Goal: Task Accomplishment & Management: Manage account settings

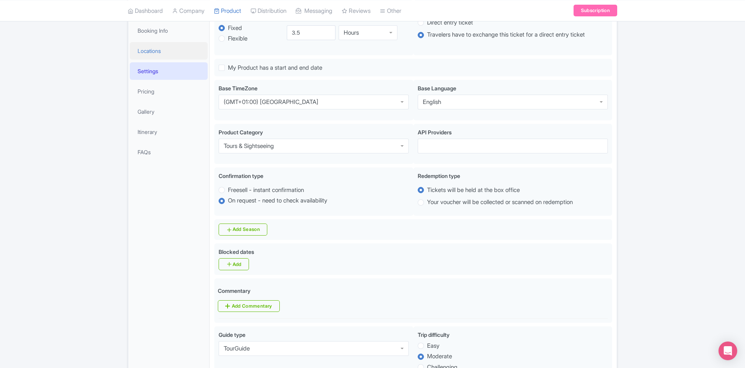
click at [178, 51] on link "Locations" at bounding box center [169, 51] width 78 height 18
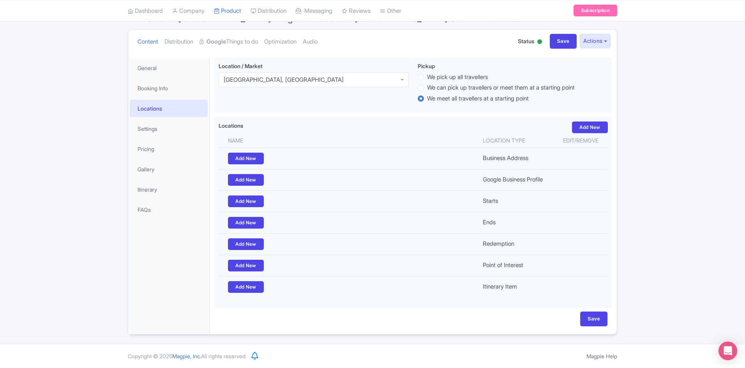
scroll to position [78, 0]
click at [176, 78] on li "General" at bounding box center [168, 68] width 81 height 21
click at [180, 85] on link "Booking Info" at bounding box center [169, 89] width 78 height 18
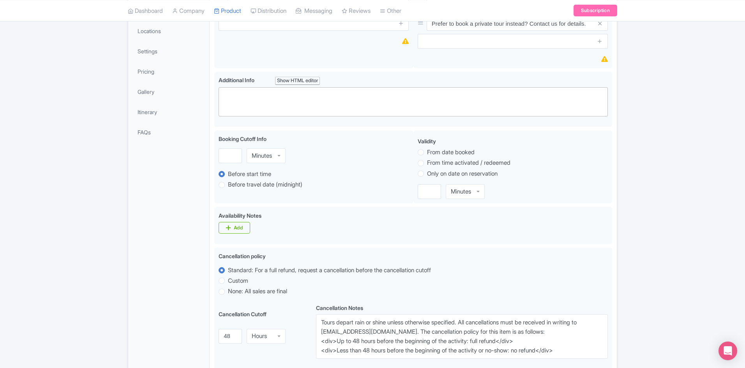
scroll to position [0, 0]
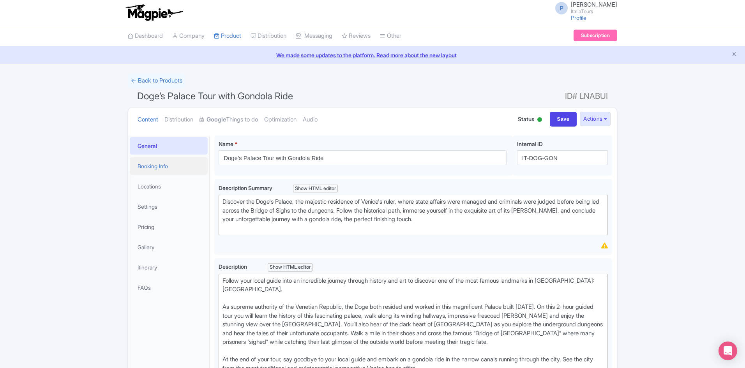
click at [148, 175] on link "Booking Info" at bounding box center [169, 166] width 78 height 18
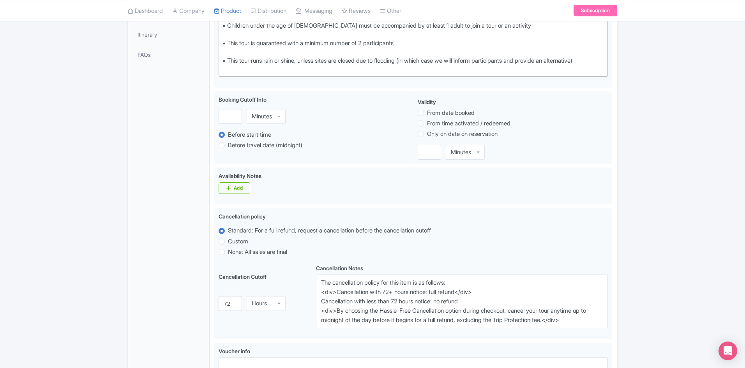
scroll to position [234, 0]
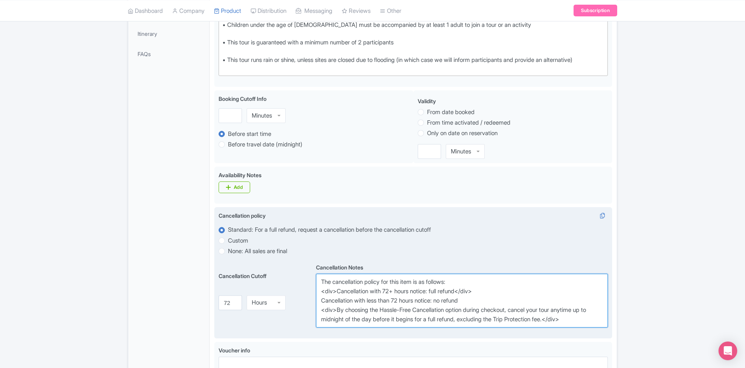
drag, startPoint x: 573, startPoint y: 321, endPoint x: 337, endPoint y: 307, distance: 236.1
click at [337, 307] on textarea "The cancellation policy for this item is as follows: <div>Cancellation with 72+…" at bounding box center [462, 301] width 292 height 54
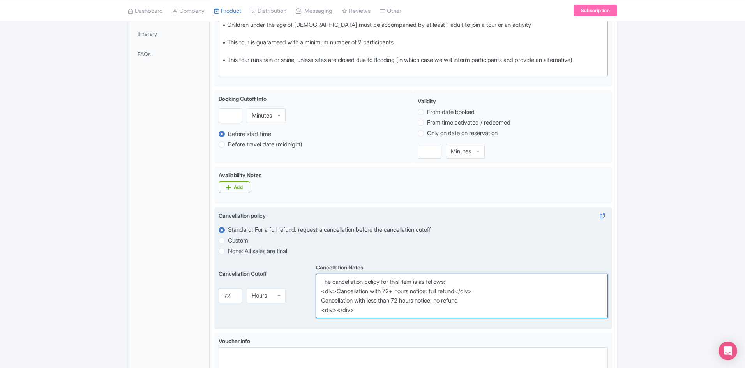
drag, startPoint x: 337, startPoint y: 307, endPoint x: 317, endPoint y: 309, distance: 20.3
click at [317, 309] on textarea "The cancellation policy for this item is as follows: <div>Cancellation with 72+…" at bounding box center [462, 296] width 292 height 44
click at [321, 303] on textarea "The cancellation policy for this item is as follows: <div>Cancellation with 72+…" at bounding box center [462, 296] width 292 height 44
paste textarea "<div>"
click at [323, 313] on textarea "The cancellation policy for this item is as follows: <div>Cancellation with 72+…" at bounding box center [462, 296] width 292 height 44
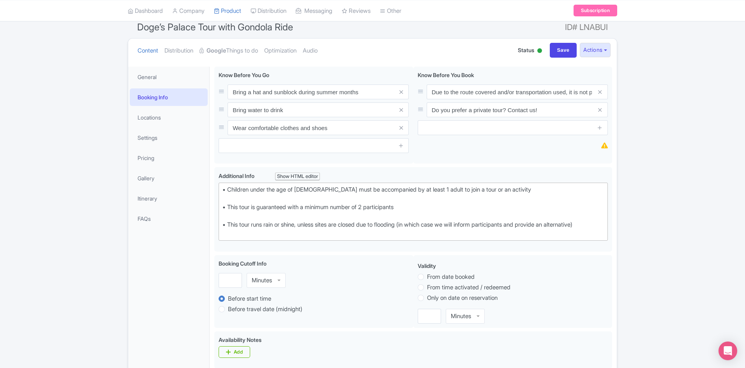
scroll to position [0, 0]
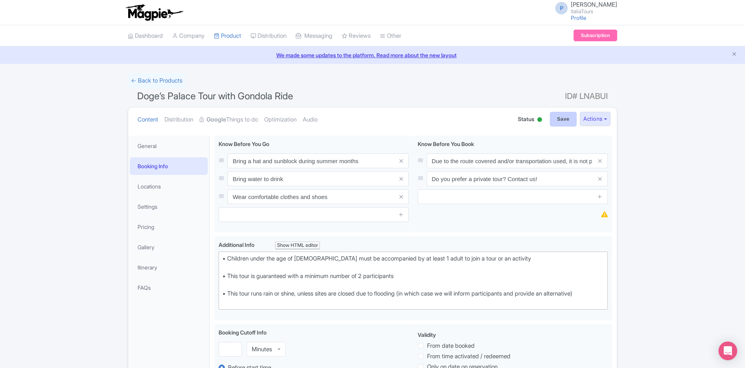
type textarea "The cancellation policy for this item is as follows: <div>Cancellation with 72+…"
click at [567, 118] on input "Save" at bounding box center [563, 119] width 27 height 15
type input "Saving..."
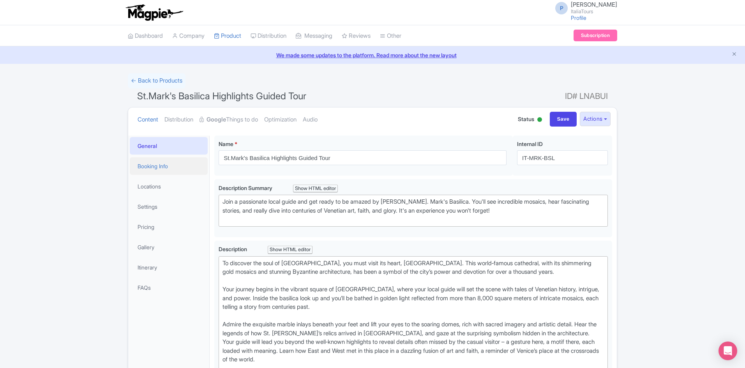
click at [179, 163] on link "Booking Info" at bounding box center [169, 166] width 78 height 18
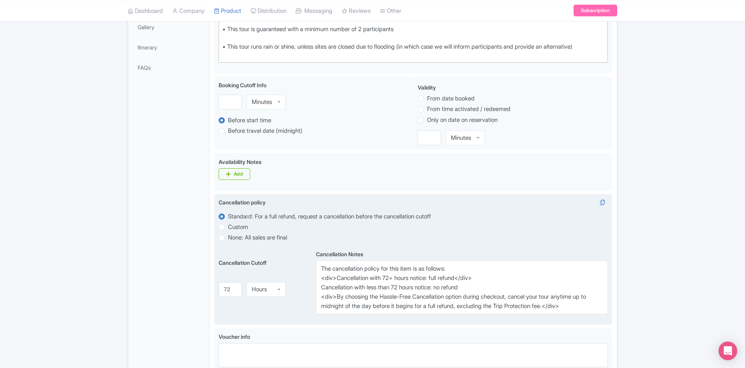
scroll to position [234, 0]
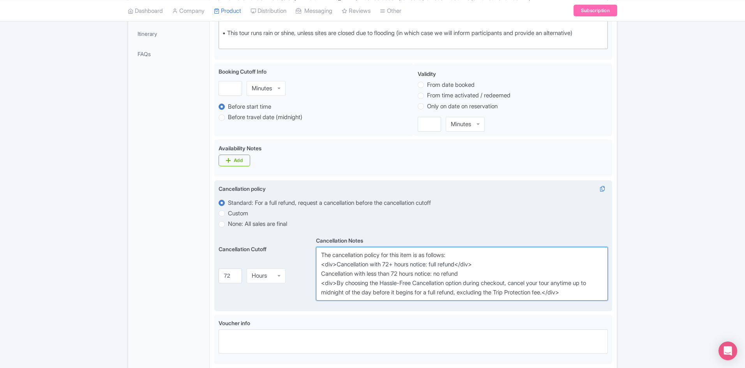
drag, startPoint x: 337, startPoint y: 282, endPoint x: 573, endPoint y: 293, distance: 236.0
click at [573, 293] on textarea "The cancellation policy for this item is as follows: <div>Cancellation with 72+…" at bounding box center [462, 274] width 292 height 54
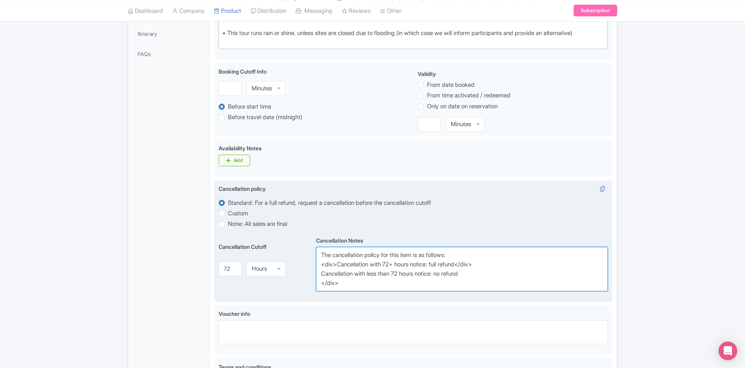
paste textarea "<div>"
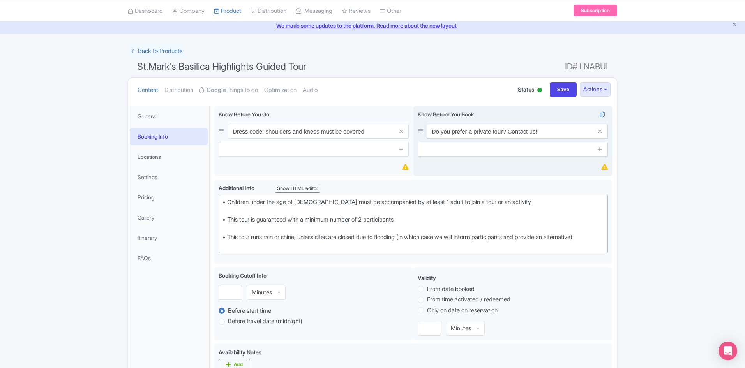
scroll to position [0, 0]
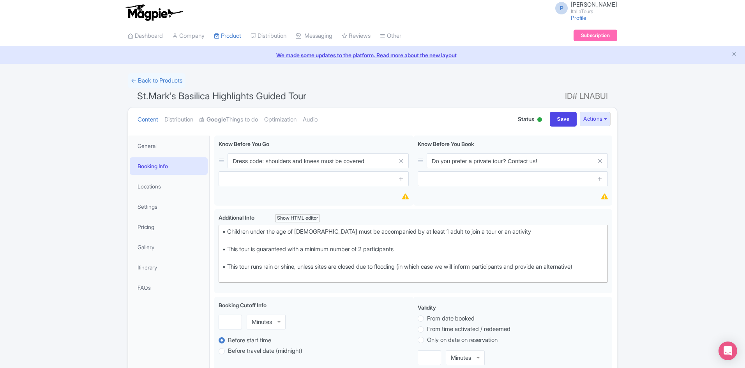
type textarea "The cancellation policy for this item is as follows: <div>Cancellation with 72+…"
click at [555, 111] on div "Content Distribution Google Things to do Optimization Audio Status Active Inact…" at bounding box center [372, 120] width 489 height 24
click at [557, 115] on input "Save" at bounding box center [563, 119] width 27 height 15
type input "Saving..."
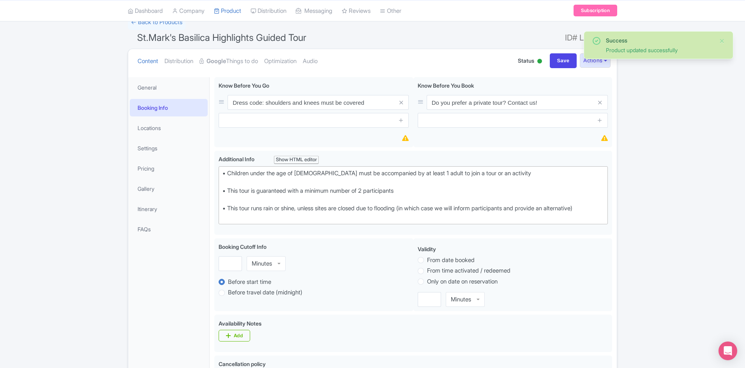
scroll to position [58, 0]
click at [154, 81] on link "General" at bounding box center [169, 88] width 78 height 18
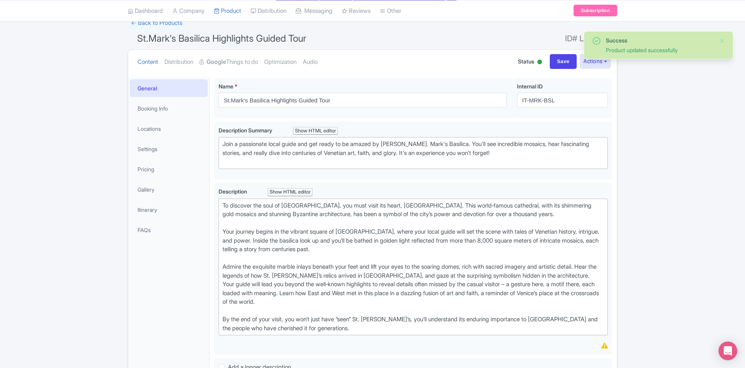
click at [205, 35] on span "St.Mark's Basilica Highlights Guided Tour" at bounding box center [221, 38] width 169 height 11
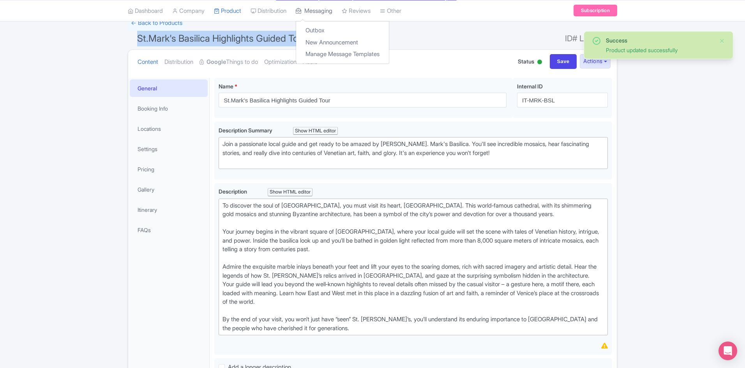
copy h1 "St.Mark's Basilica Highlights Guided Tour"
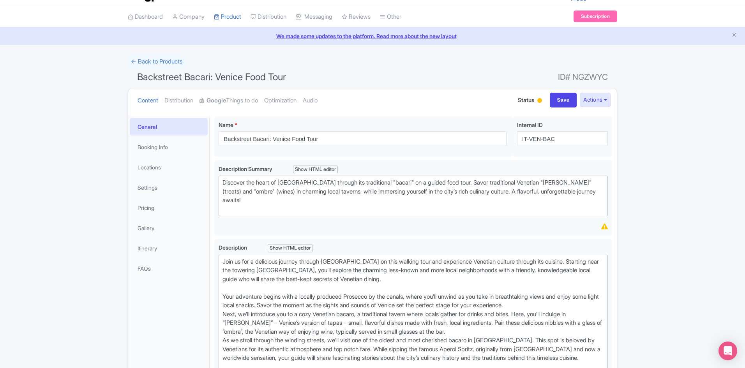
scroll to position [19, 0]
click at [162, 154] on link "Booking Info" at bounding box center [169, 148] width 78 height 18
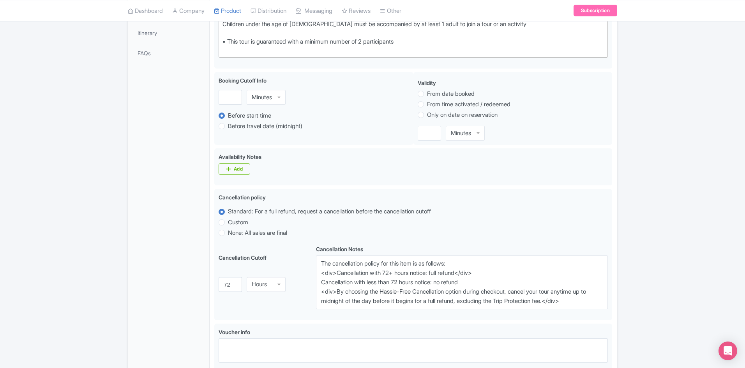
scroll to position [330, 0]
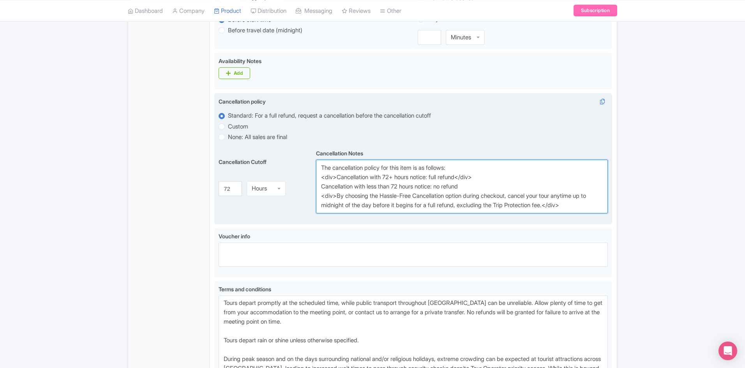
drag, startPoint x: 331, startPoint y: 197, endPoint x: 336, endPoint y: 196, distance: 4.8
click at [336, 196] on textarea "The cancellation policy for this item is as follows: <div>Cancellation with 72+…" at bounding box center [462, 187] width 292 height 54
drag, startPoint x: 336, startPoint y: 195, endPoint x: 569, endPoint y: 209, distance: 233.8
click at [569, 209] on textarea "The cancellation policy for this item is as follows: <div>Cancellation with 72+…" at bounding box center [462, 187] width 292 height 54
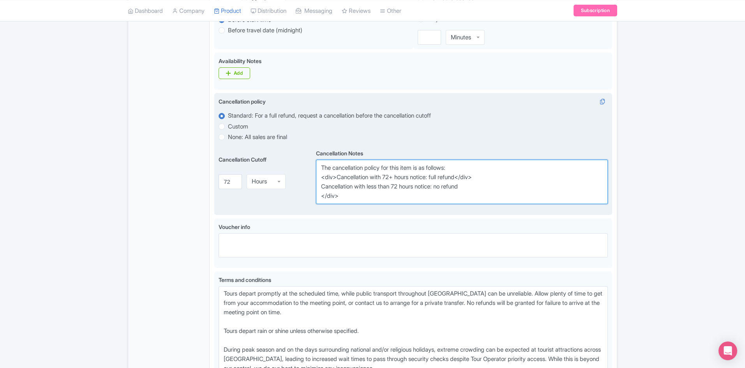
click at [321, 187] on textarea "The cancellation policy for this item is as follows: <div>Cancellation with 72+…" at bounding box center [462, 182] width 292 height 44
paste textarea "<div>"
click at [319, 197] on textarea "The cancellation policy for this item is as follows: <div>Cancellation with 72+…" at bounding box center [462, 182] width 292 height 44
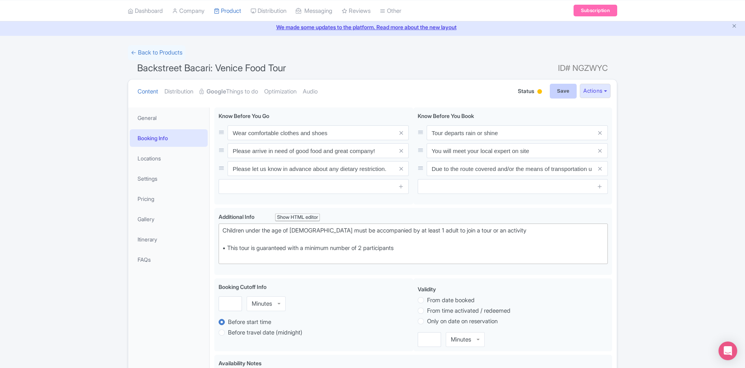
scroll to position [0, 0]
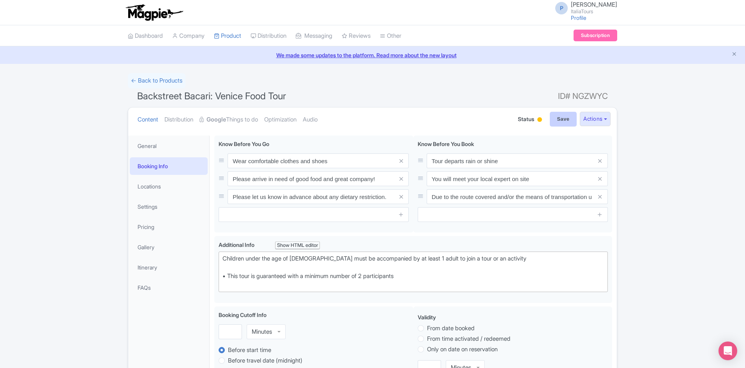
type textarea "The cancellation policy for this item is as follows: <div>Cancellation with 72+…"
click at [572, 119] on input "Save" at bounding box center [563, 119] width 27 height 15
type input "Saving..."
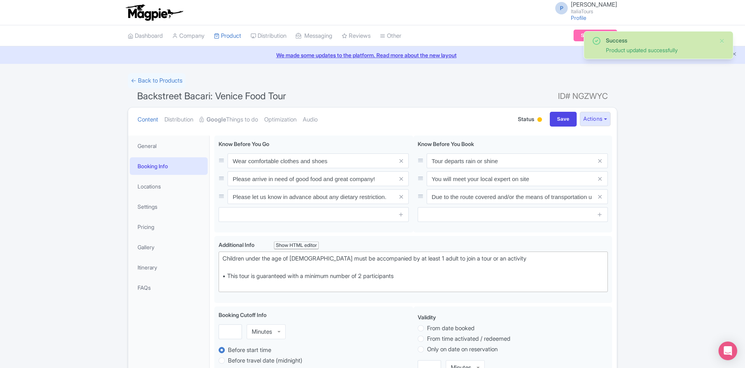
click at [536, 122] on div at bounding box center [540, 120] width 8 height 12
click at [524, 132] on div "Active" at bounding box center [520, 133] width 46 height 15
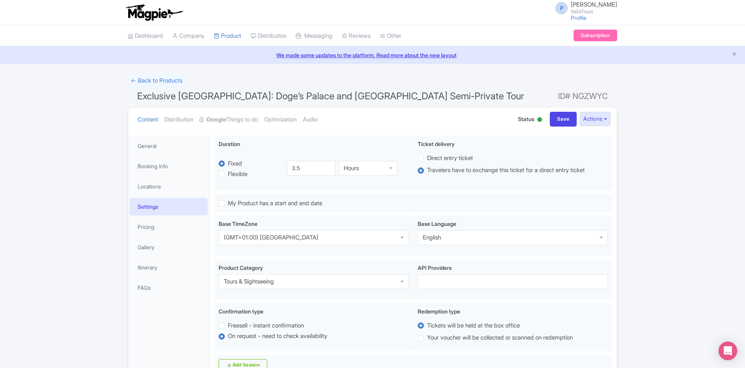
scroll to position [136, 0]
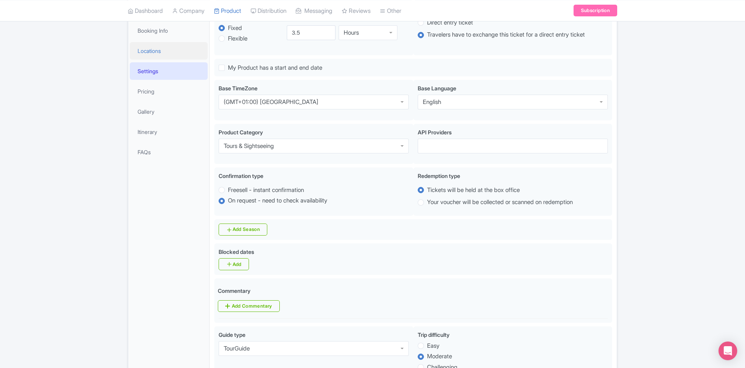
click at [166, 54] on link "Locations" at bounding box center [169, 51] width 78 height 18
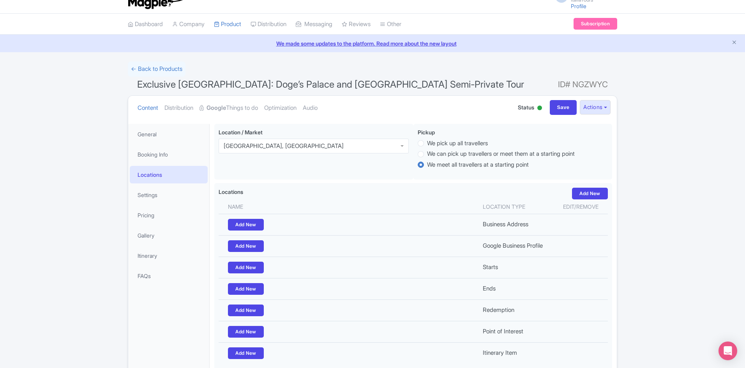
scroll to position [0, 0]
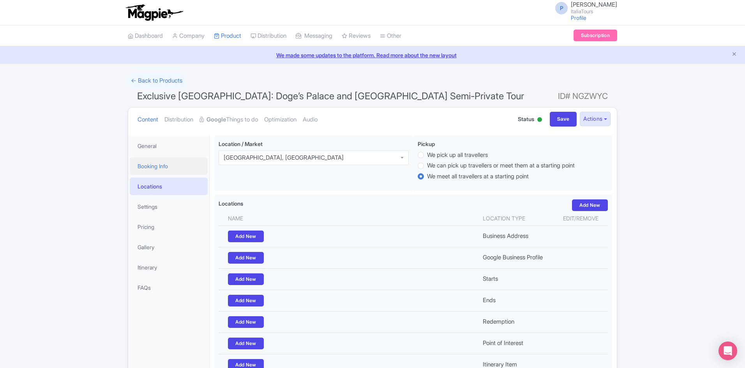
click at [154, 159] on link "Booking Info" at bounding box center [169, 166] width 78 height 18
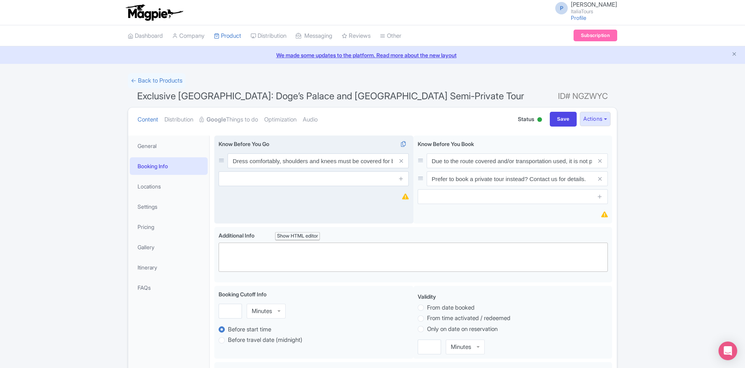
scroll to position [195, 0]
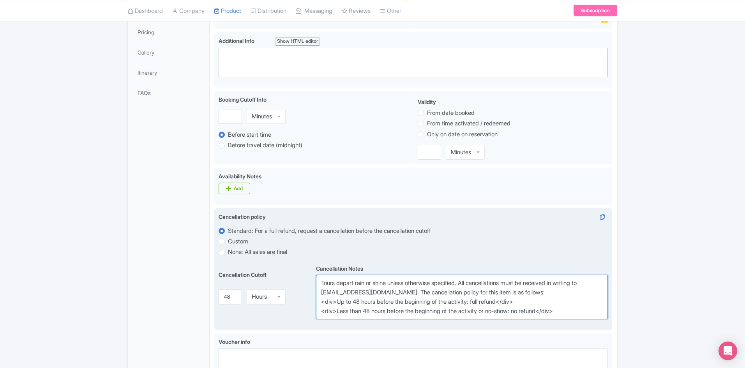
drag, startPoint x: 360, startPoint y: 301, endPoint x: 353, endPoint y: 302, distance: 6.7
click at [353, 302] on textarea "Tours depart rain or shine unless otherwise specified. All cancellations must b…" at bounding box center [462, 297] width 292 height 44
drag, startPoint x: 373, startPoint y: 312, endPoint x: 367, endPoint y: 312, distance: 6.2
click at [367, 312] on textarea "Tours depart rain or shine unless otherwise specified. All cancellations must b…" at bounding box center [462, 297] width 292 height 44
type textarea "Tours depart rain or shine unless otherwise specified. All cancellations must b…"
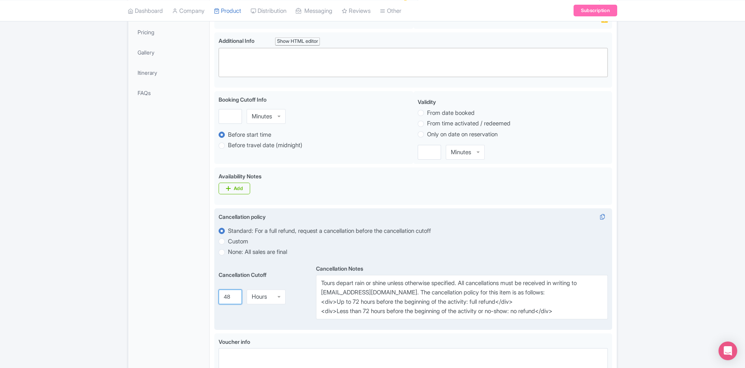
drag, startPoint x: 231, startPoint y: 296, endPoint x: 219, endPoint y: 297, distance: 11.7
click at [219, 297] on input "48" at bounding box center [230, 297] width 23 height 15
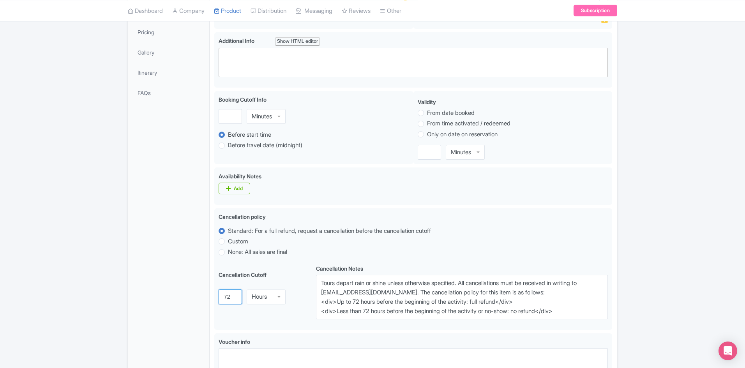
type input "72"
click at [669, 178] on div "← Back to Products Exclusive Venice: Doge’s Palace and St. Mark’s Basilica Semi…" at bounding box center [372, 242] width 745 height 728
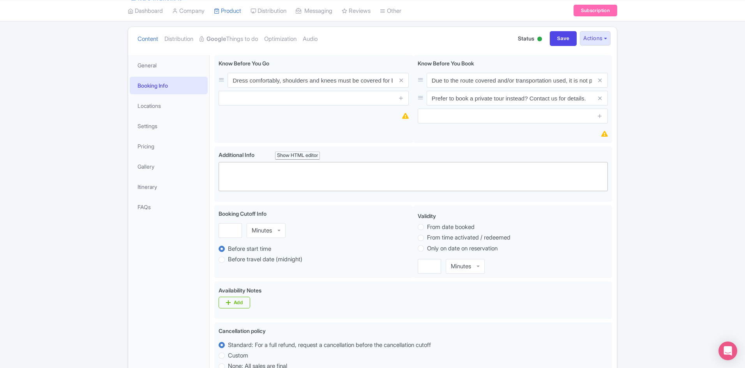
scroll to position [0, 0]
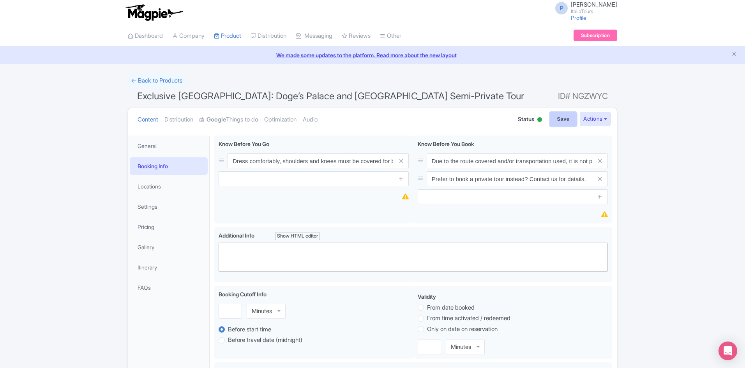
click at [550, 116] on input "Save" at bounding box center [563, 119] width 27 height 15
type input "Saving..."
click at [341, 100] on span "Exclusive [GEOGRAPHIC_DATA]: Doge’s Palace and [GEOGRAPHIC_DATA] Semi-Private T…" at bounding box center [330, 95] width 387 height 11
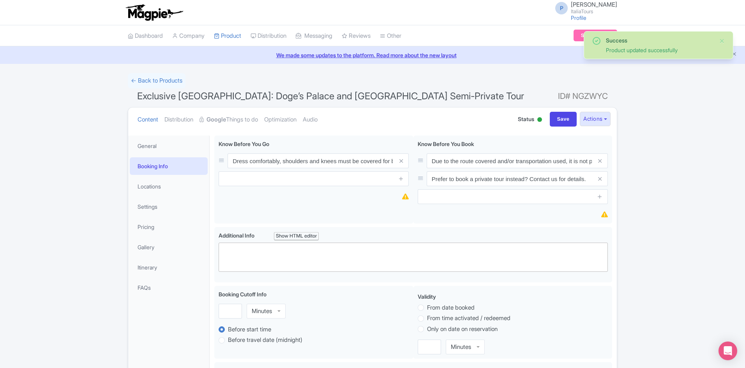
click at [258, 96] on span "Exclusive [GEOGRAPHIC_DATA]: Doge’s Palace and [GEOGRAPHIC_DATA] Semi-Private T…" at bounding box center [330, 95] width 387 height 11
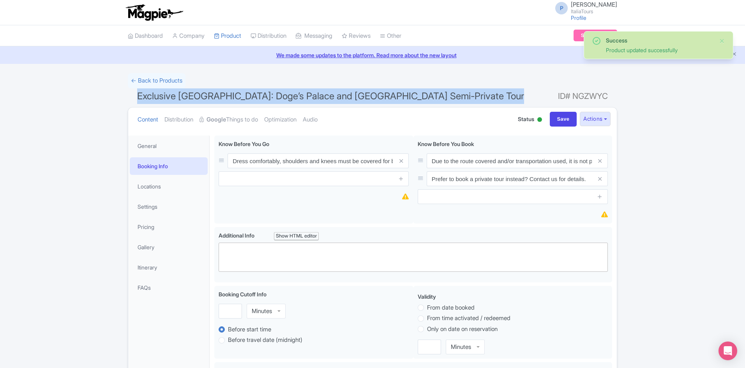
click at [258, 96] on span "Exclusive [GEOGRAPHIC_DATA]: Doge’s Palace and [GEOGRAPHIC_DATA] Semi-Private T…" at bounding box center [330, 95] width 387 height 11
copy h1 "Exclusive [GEOGRAPHIC_DATA]: Doge’s Palace and [GEOGRAPHIC_DATA] Semi-Private T…"
